Goal: Information Seeking & Learning: Learn about a topic

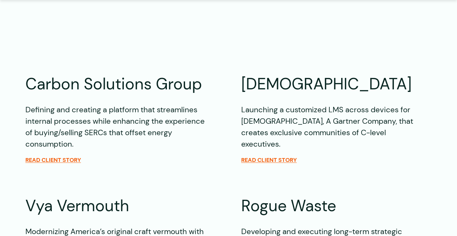
scroll to position [874, 0]
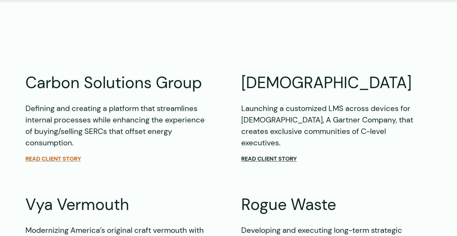
click at [267, 155] on span "Read client story" at bounding box center [269, 158] width 56 height 7
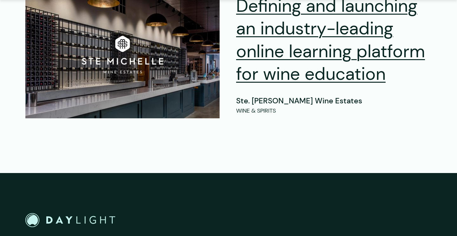
scroll to position [3396, 0]
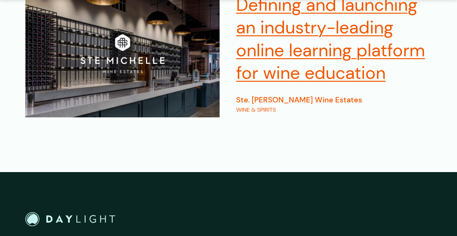
click at [291, 52] on h2 "Defining and launching an industry-leading online learning platform for wine ed…" at bounding box center [334, 39] width 196 height 91
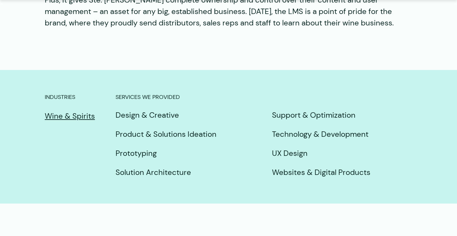
scroll to position [2110, 0]
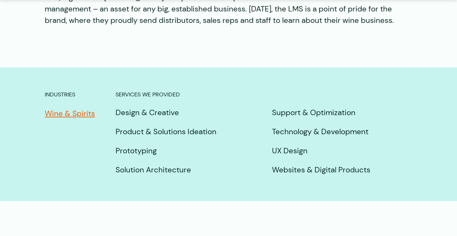
click at [54, 107] on link "Wine & Spirits" at bounding box center [72, 113] width 55 height 13
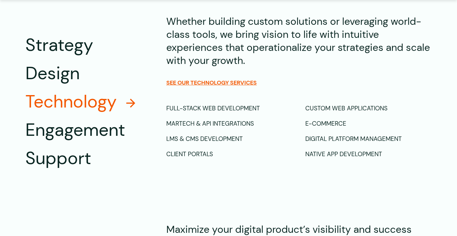
scroll to position [1738, 0]
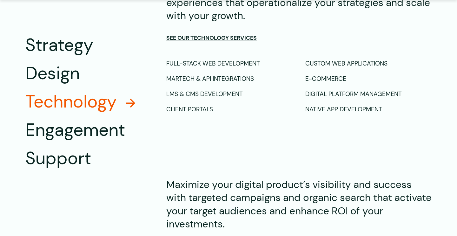
click at [216, 37] on span "See our Technology Services" at bounding box center [211, 37] width 90 height 7
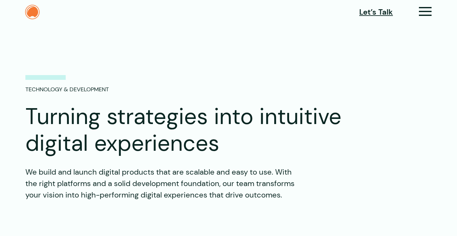
click at [34, 14] on img at bounding box center [32, 12] width 15 height 15
